Goal: Find specific page/section: Find specific page/section

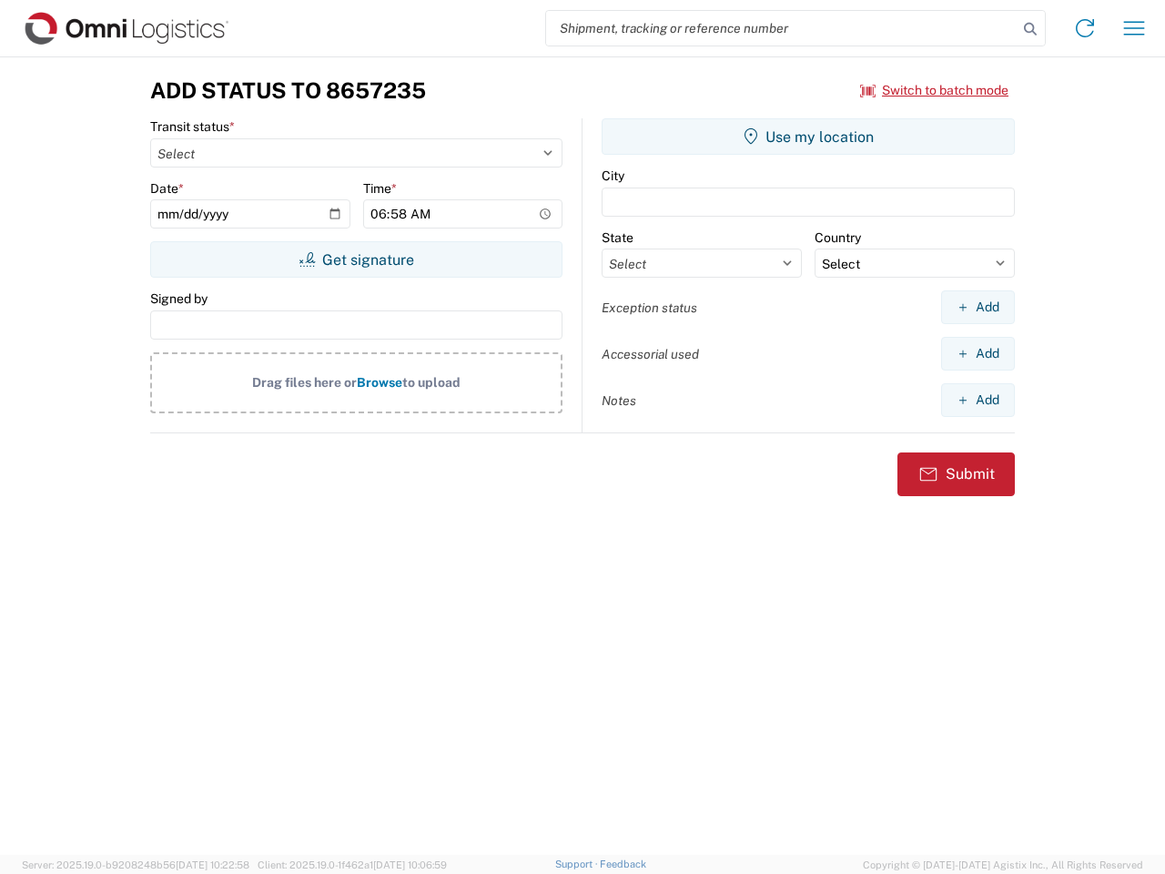
click at [782, 28] on input "search" at bounding box center [781, 28] width 471 height 35
click at [1030, 29] on icon at bounding box center [1029, 28] width 25 height 25
click at [1085, 28] on icon at bounding box center [1084, 28] width 29 height 29
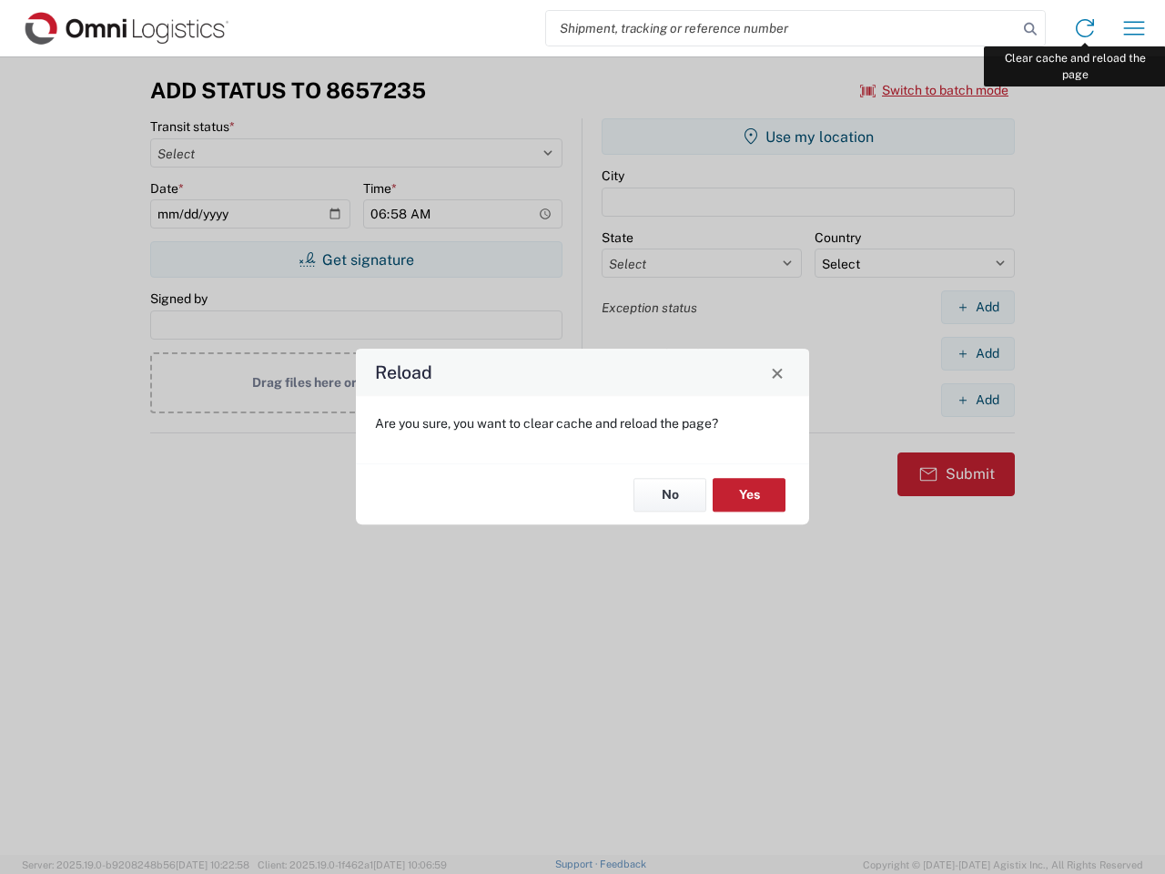
click at [1134, 28] on div "Reload Are you sure, you want to clear cache and reload the page? No Yes" at bounding box center [582, 437] width 1165 height 874
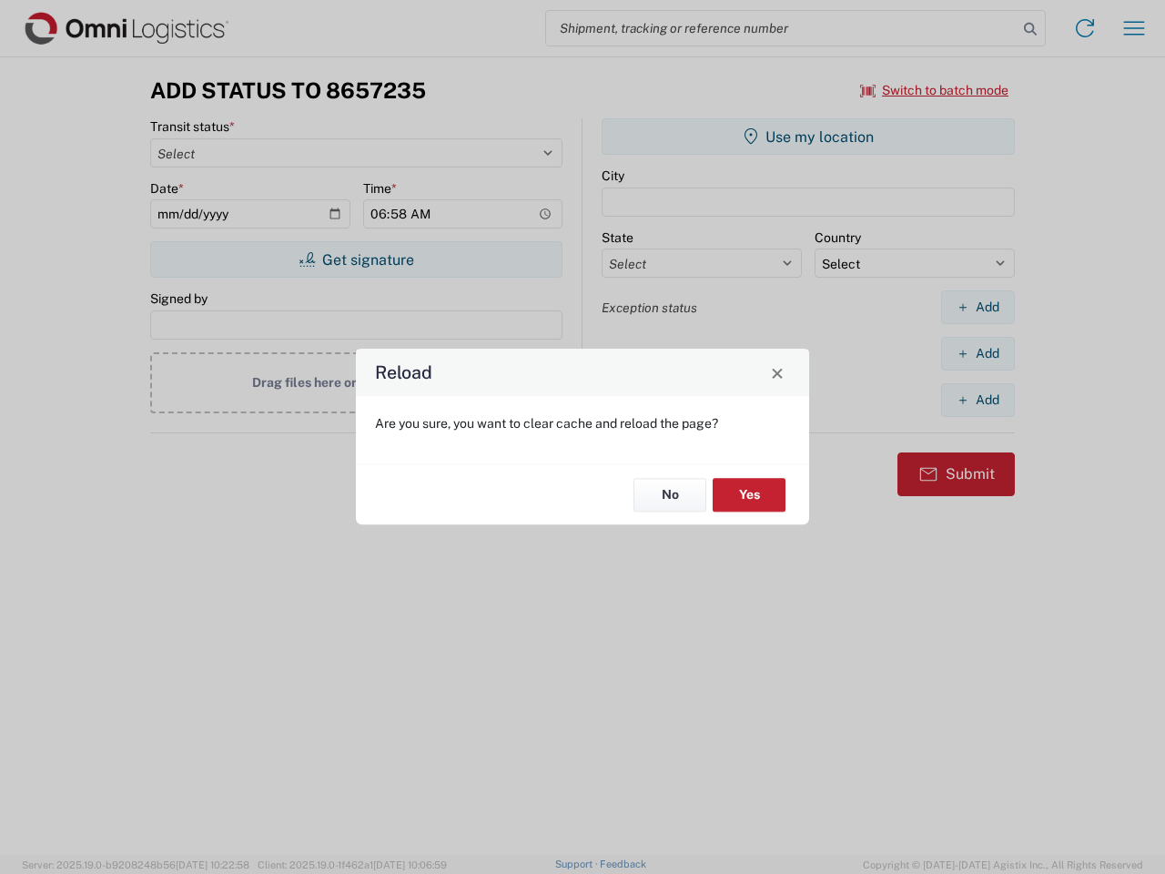
click at [935, 90] on div "Reload Are you sure, you want to clear cache and reload the page? No Yes" at bounding box center [582, 437] width 1165 height 874
click at [356, 259] on div "Reload Are you sure, you want to clear cache and reload the page? No Yes" at bounding box center [582, 437] width 1165 height 874
click at [808, 137] on div "Reload Are you sure, you want to clear cache and reload the page? No Yes" at bounding box center [582, 437] width 1165 height 874
click at [977, 307] on div "Reload Are you sure, you want to clear cache and reload the page? No Yes" at bounding box center [582, 437] width 1165 height 874
click at [977, 353] on div "Reload Are you sure, you want to clear cache and reload the page? No Yes" at bounding box center [582, 437] width 1165 height 874
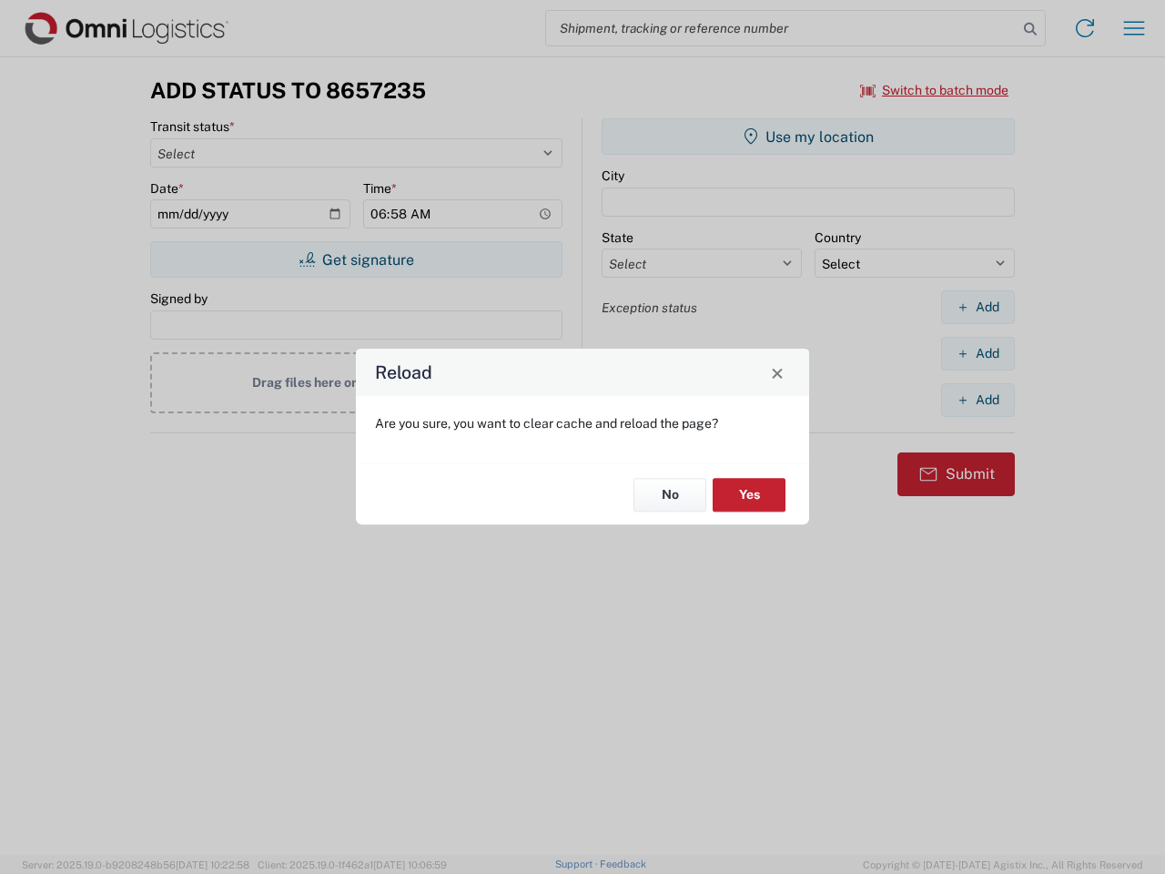
click at [977, 400] on div "Reload Are you sure, you want to clear cache and reload the page? No Yes" at bounding box center [582, 437] width 1165 height 874
